Goal: Task Accomplishment & Management: Manage account settings

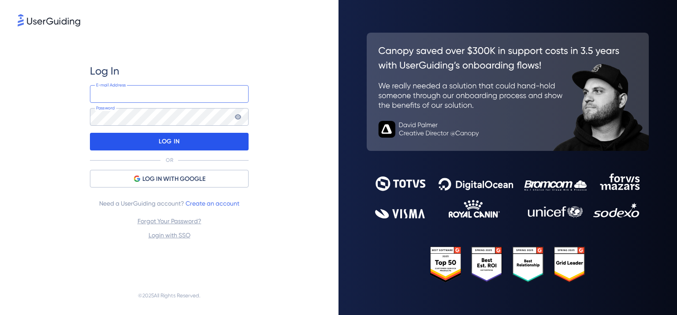
type input "[EMAIL_ADDRESS][DOMAIN_NAME]"
click at [193, 144] on div "LOG IN" at bounding box center [169, 142] width 159 height 18
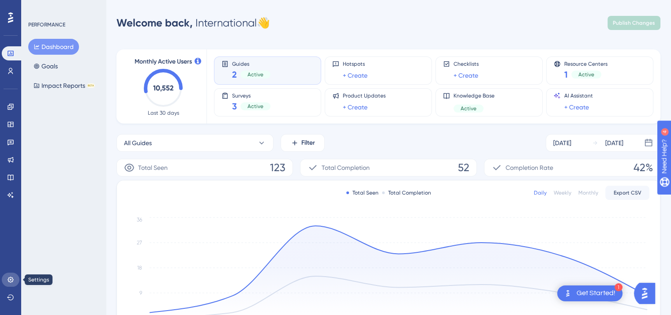
click at [7, 280] on icon at bounding box center [10, 279] width 7 height 7
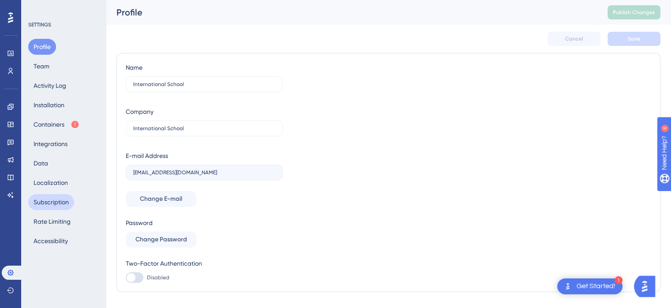
click at [45, 201] on button "Subscription" at bounding box center [51, 202] width 46 height 16
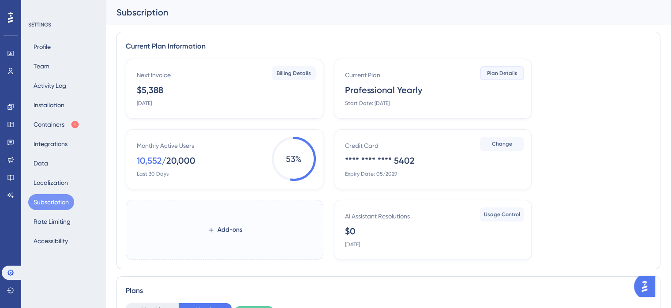
click at [498, 76] on span "Plan Details" at bounding box center [502, 73] width 30 height 7
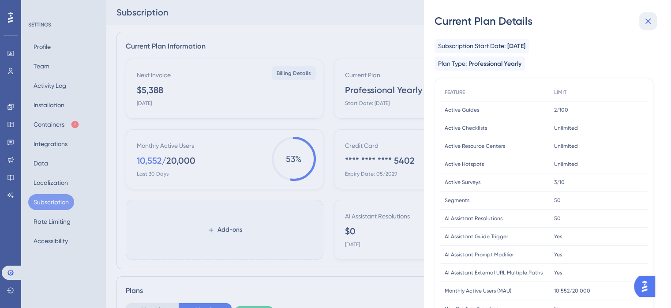
click at [648, 23] on icon at bounding box center [647, 21] width 11 height 11
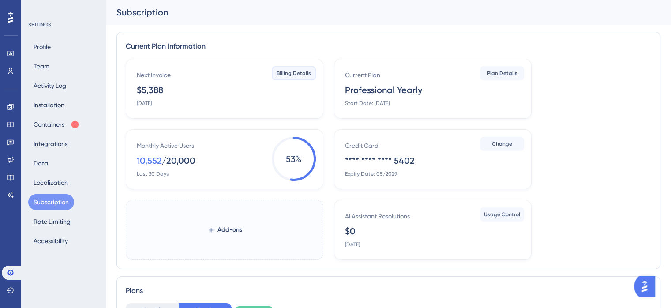
click at [285, 73] on span "Billing Details" at bounding box center [293, 73] width 34 height 7
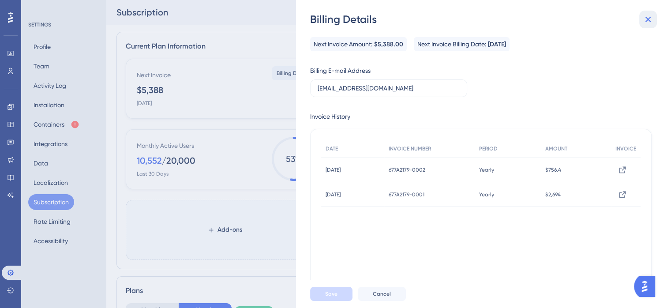
click at [648, 19] on icon at bounding box center [648, 20] width 6 height 6
